Goal: Information Seeking & Learning: Learn about a topic

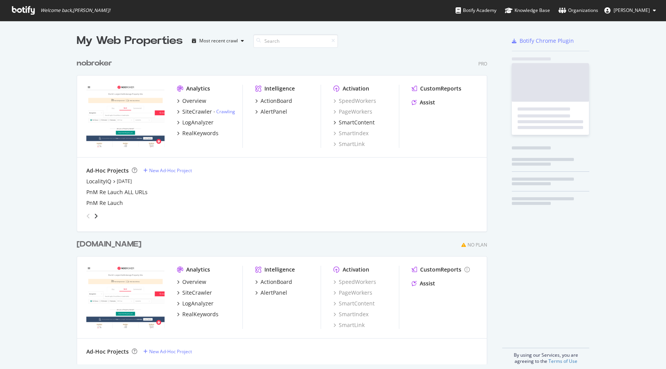
scroll to position [369, 666]
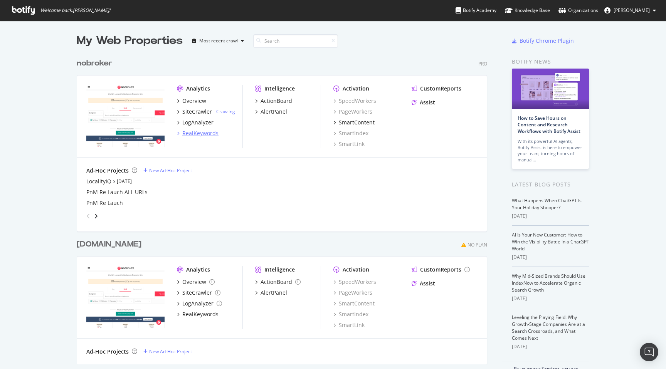
click at [196, 135] on div "RealKeywords" at bounding box center [200, 133] width 36 height 8
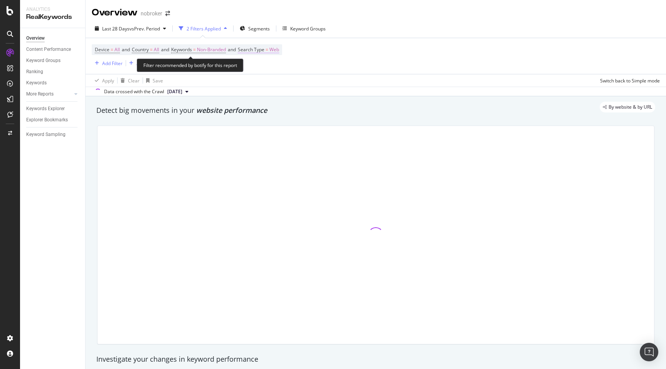
click at [278, 50] on span "Web" at bounding box center [274, 49] width 10 height 11
click at [261, 69] on span "Web" at bounding box center [258, 68] width 10 height 7
click at [322, 85] on div "button" at bounding box center [320, 84] width 10 height 5
click at [382, 114] on div "Detect big movements in your website performance" at bounding box center [375, 111] width 559 height 10
click at [432, 106] on div "By website & by URL" at bounding box center [372, 107] width 566 height 11
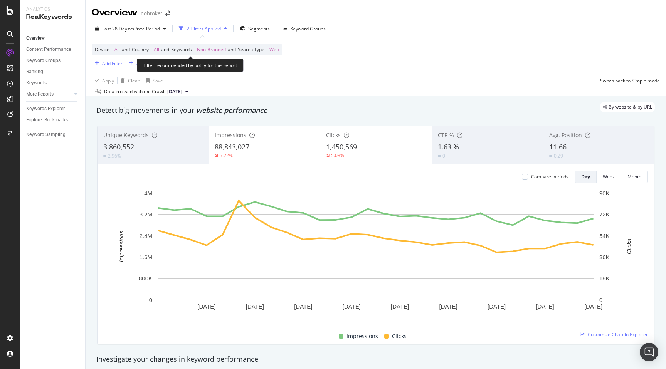
click at [222, 49] on span "Non-Branded" at bounding box center [211, 49] width 29 height 11
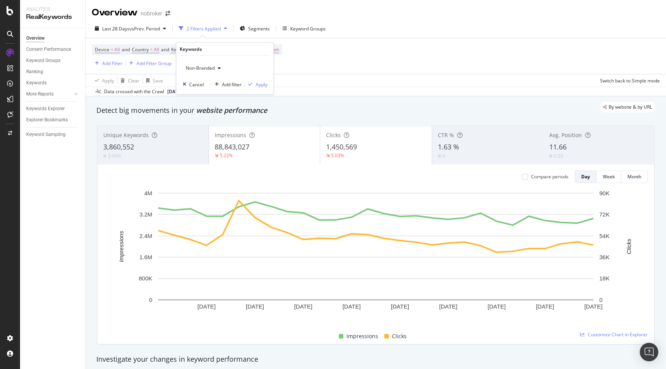
click at [213, 65] on span "Non-Branded" at bounding box center [199, 68] width 32 height 7
click at [247, 129] on span "All" at bounding box center [228, 127] width 79 height 7
click at [261, 87] on div "Apply" at bounding box center [261, 84] width 12 height 7
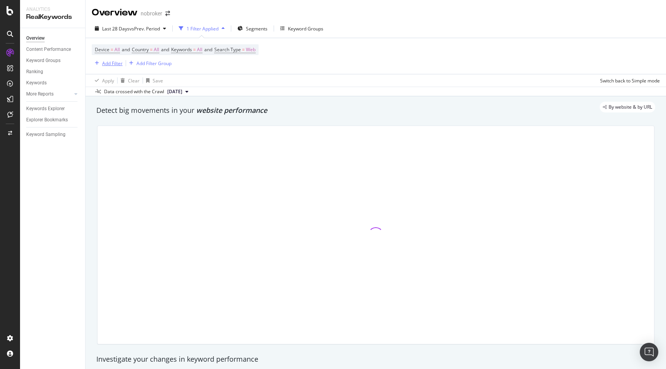
click at [113, 65] on div "Add Filter" at bounding box center [112, 63] width 20 height 7
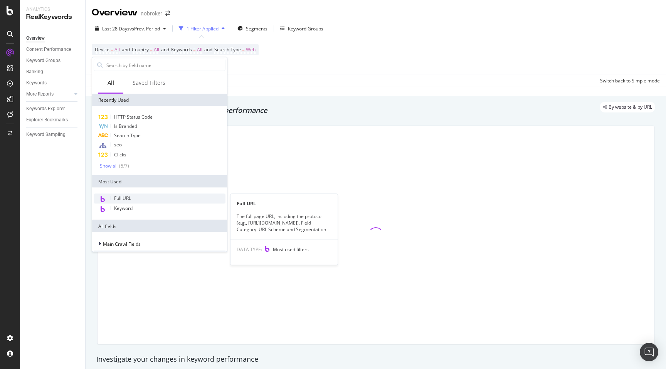
click at [126, 196] on span "Full URL" at bounding box center [122, 198] width 17 height 7
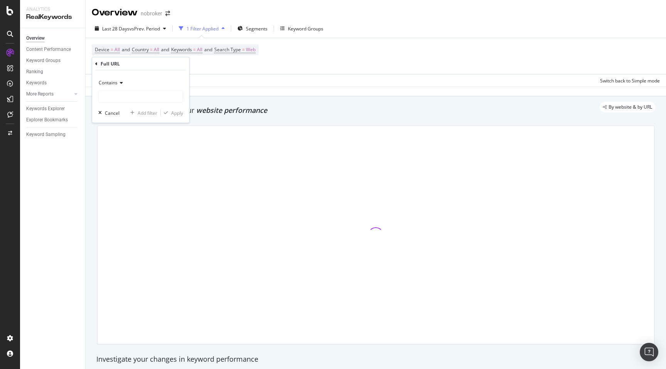
click at [111, 84] on span "Contains" at bounding box center [108, 82] width 19 height 7
click at [130, 179] on span "Matches regex" at bounding box center [118, 178] width 32 height 7
click at [125, 101] on input "text" at bounding box center [141, 97] width 84 height 12
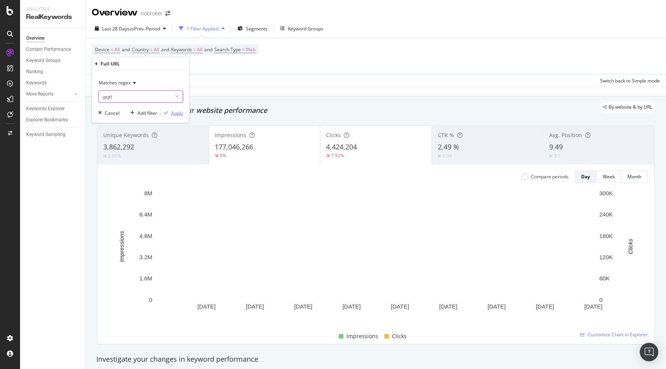
type input "-prjtl"
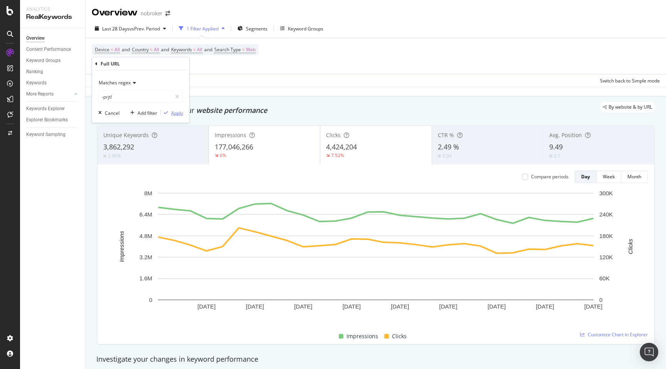
click at [173, 109] on div "Apply" at bounding box center [177, 112] width 12 height 7
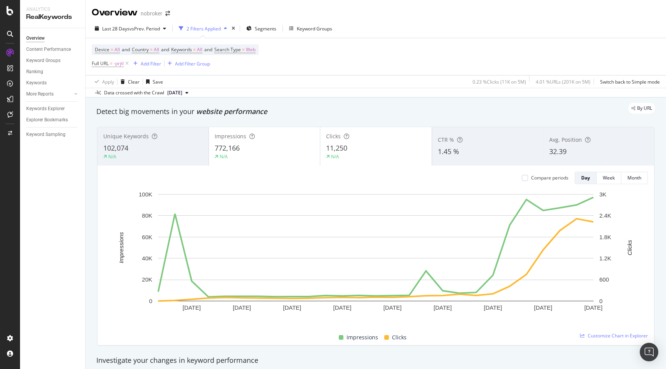
click at [566, 154] on span "32.39" at bounding box center [557, 151] width 17 height 9
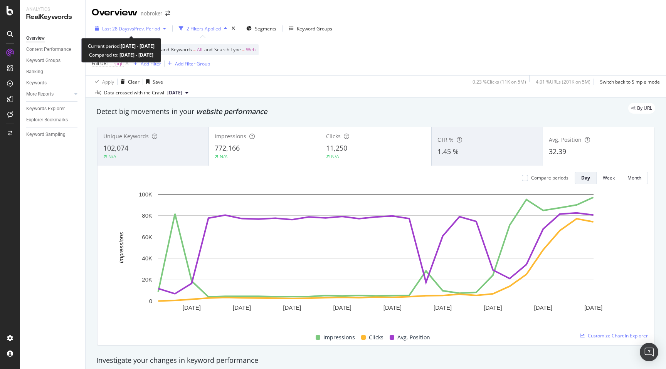
click at [147, 30] on span "vs Prev. Period" at bounding box center [144, 28] width 30 height 7
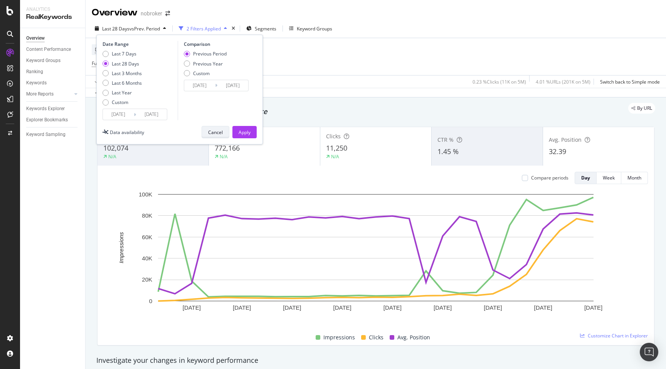
click at [222, 128] on div "Cancel" at bounding box center [215, 132] width 15 height 11
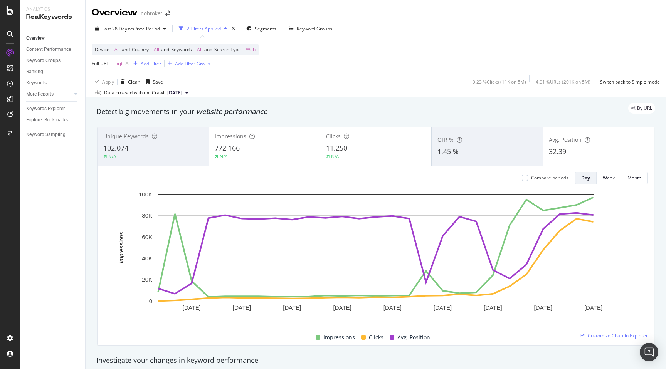
click at [293, 112] on div "By URL" at bounding box center [372, 108] width 566 height 11
click at [148, 148] on div "102,074" at bounding box center [152, 148] width 99 height 10
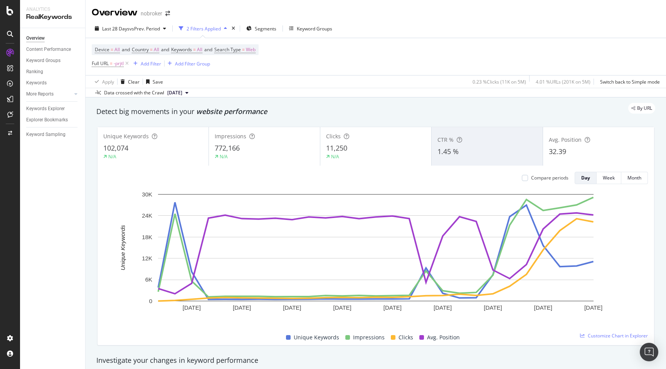
click at [542, 118] on div "Detect big movements in your website performance" at bounding box center [375, 112] width 566 height 18
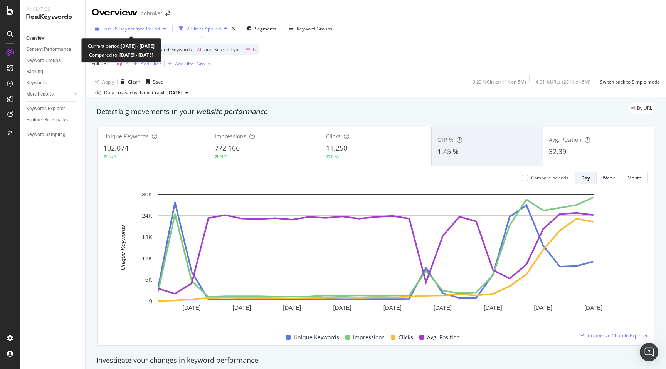
click at [137, 32] on div "Last 28 Days vs Prev. Period" at bounding box center [130, 29] width 77 height 12
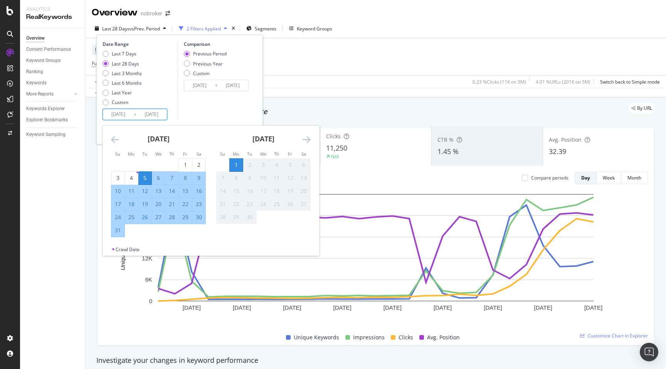
click at [111, 115] on input "[DATE]" at bounding box center [118, 114] width 31 height 11
click at [131, 202] on div "18" at bounding box center [131, 204] width 13 height 8
type input "[DATE]"
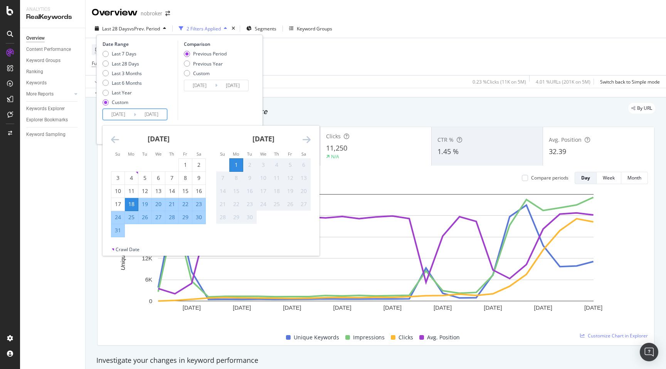
click at [206, 103] on div "Comparison Previous Period Previous Year Custom [DATE] Navigate forward to inte…" at bounding box center [214, 80] width 73 height 79
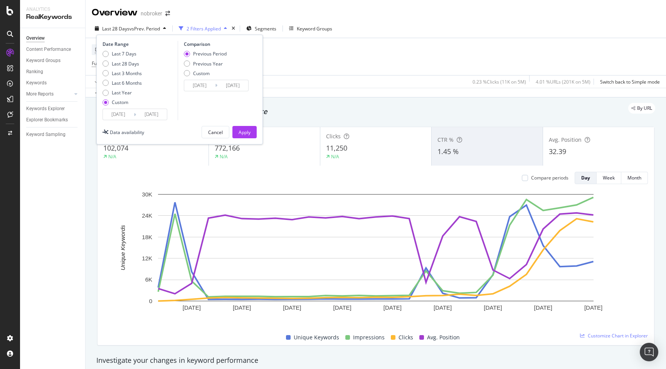
click at [241, 132] on div "Apply" at bounding box center [244, 132] width 12 height 7
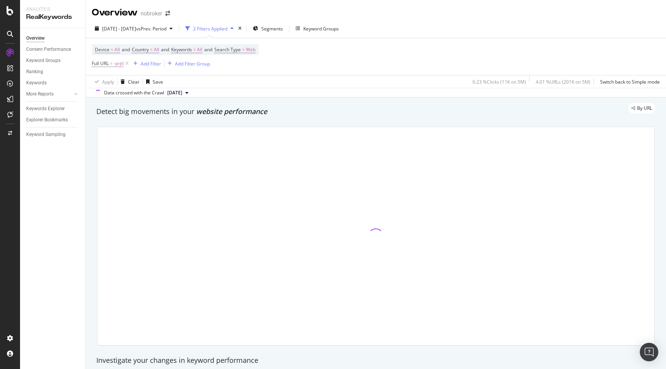
click at [357, 115] on div "Detect big movements in your website performance" at bounding box center [375, 112] width 559 height 10
click at [352, 110] on div "By URL" at bounding box center [372, 108] width 566 height 11
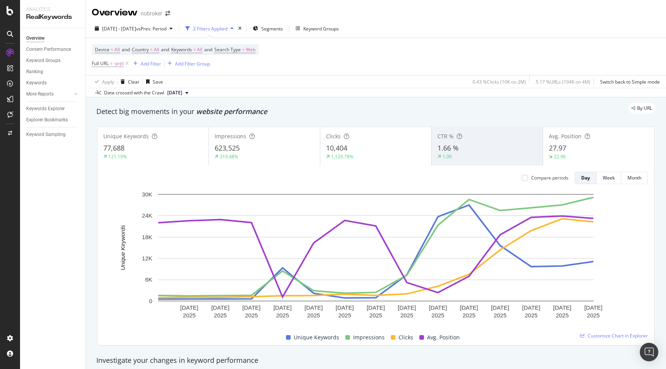
click at [436, 114] on div "By URL" at bounding box center [372, 108] width 566 height 11
click at [522, 120] on div "Detect big movements in your website performance" at bounding box center [375, 112] width 566 height 18
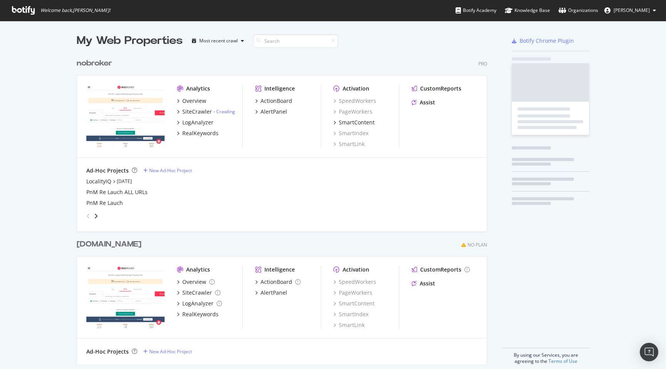
scroll to position [316, 416]
